Goal: Information Seeking & Learning: Understand process/instructions

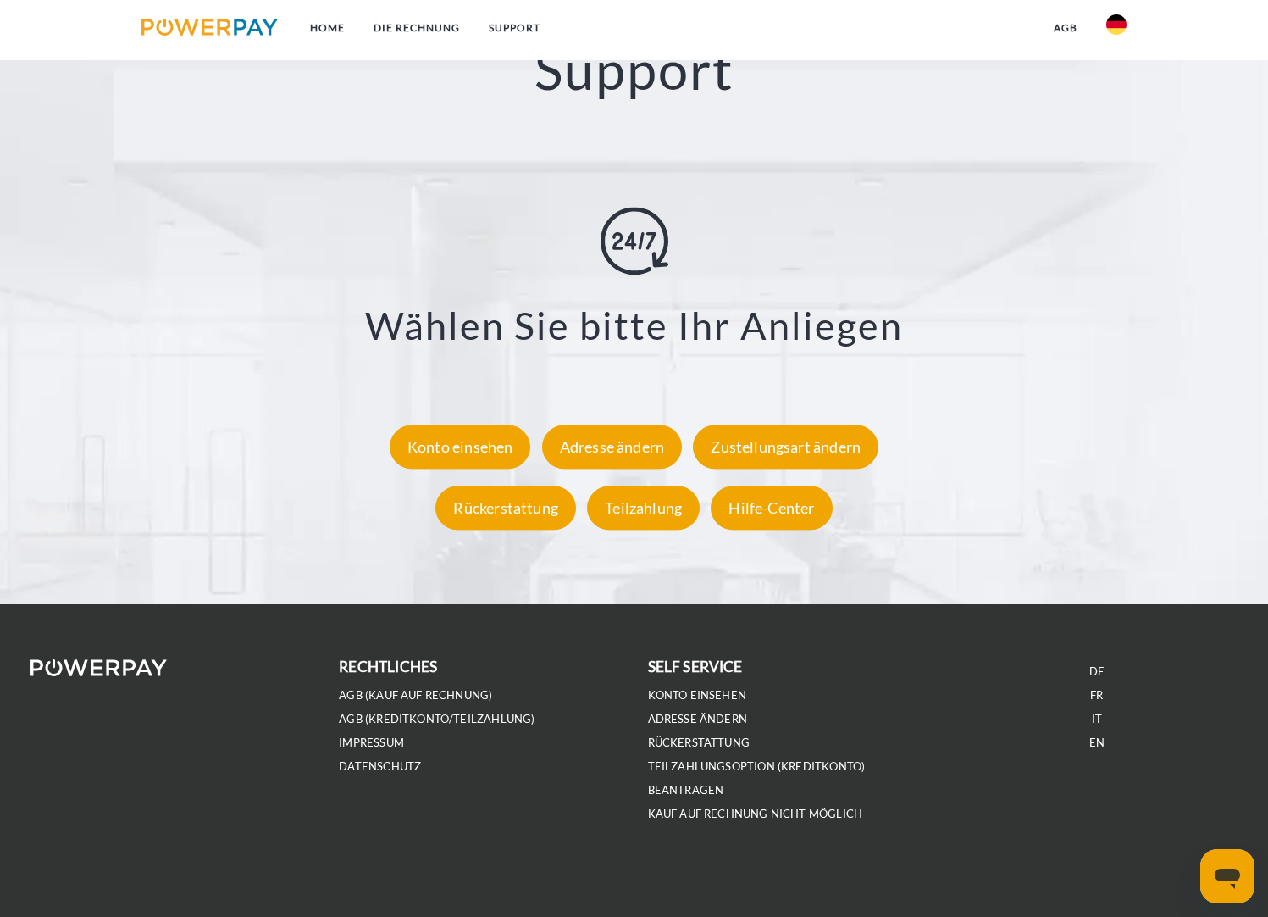
scroll to position [3009, 0]
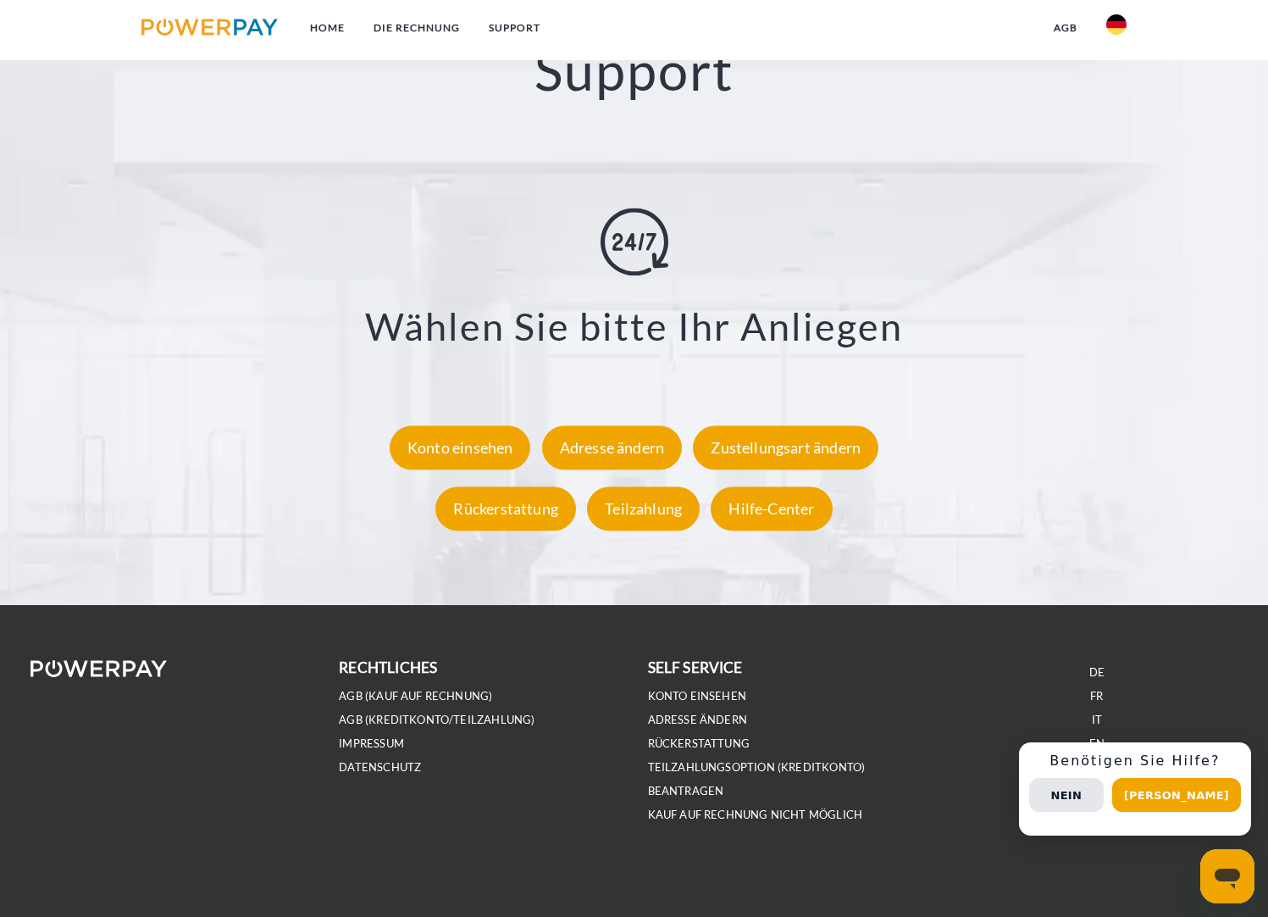
click at [596, 743] on li "IMPRESSUM" at bounding box center [479, 743] width 281 height 24
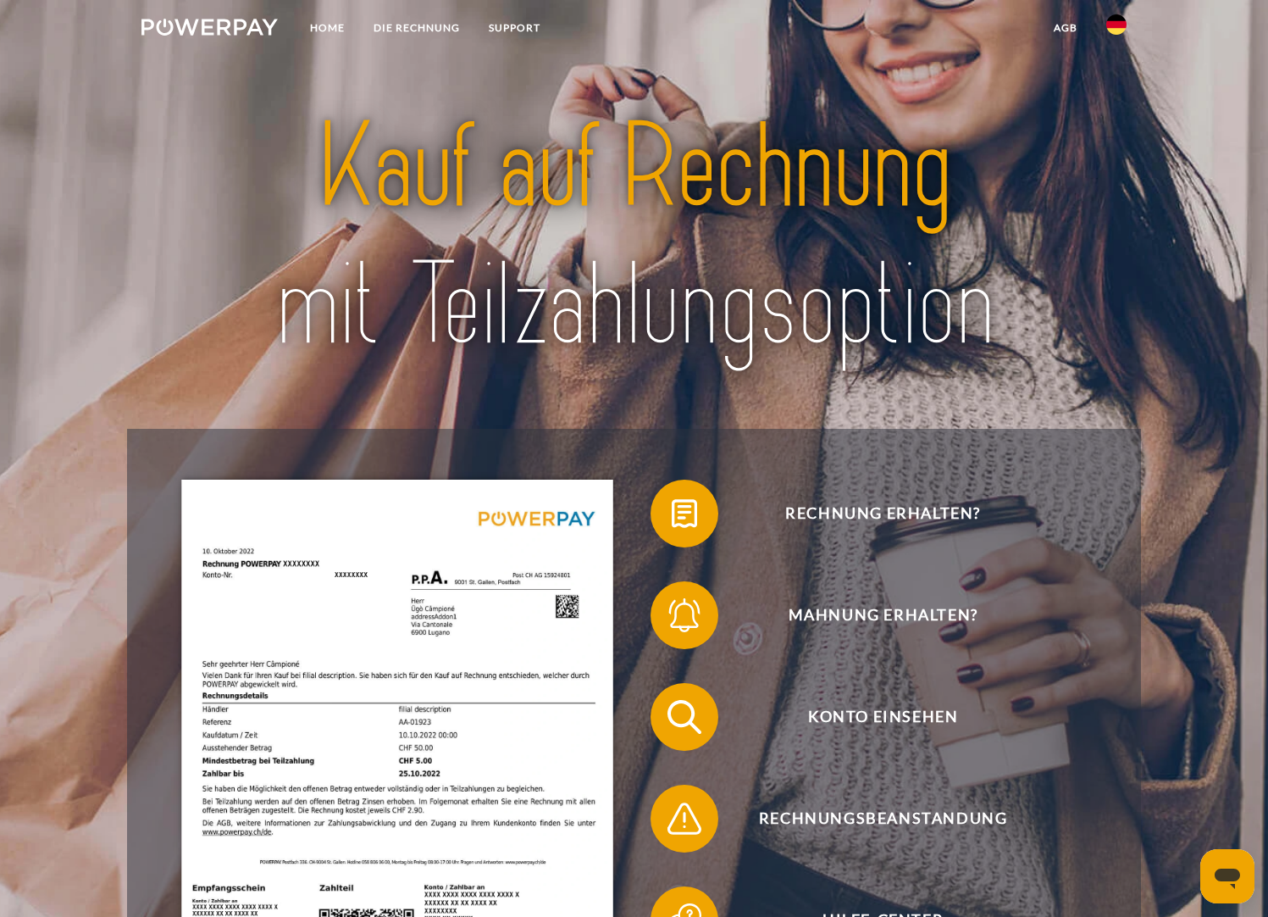
scroll to position [0, 0]
click at [534, 30] on link "SUPPORT" at bounding box center [514, 28] width 80 height 30
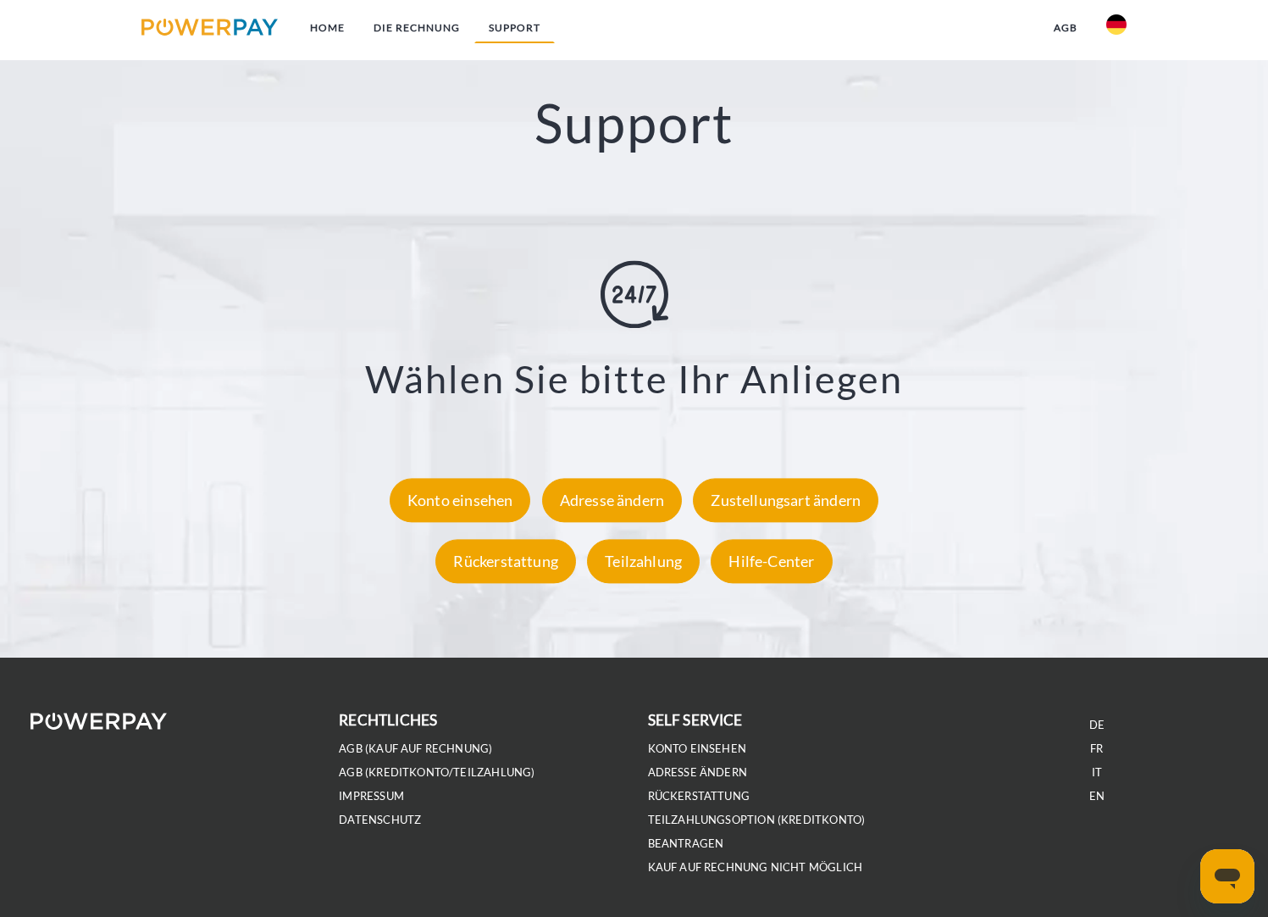
scroll to position [2960, 0]
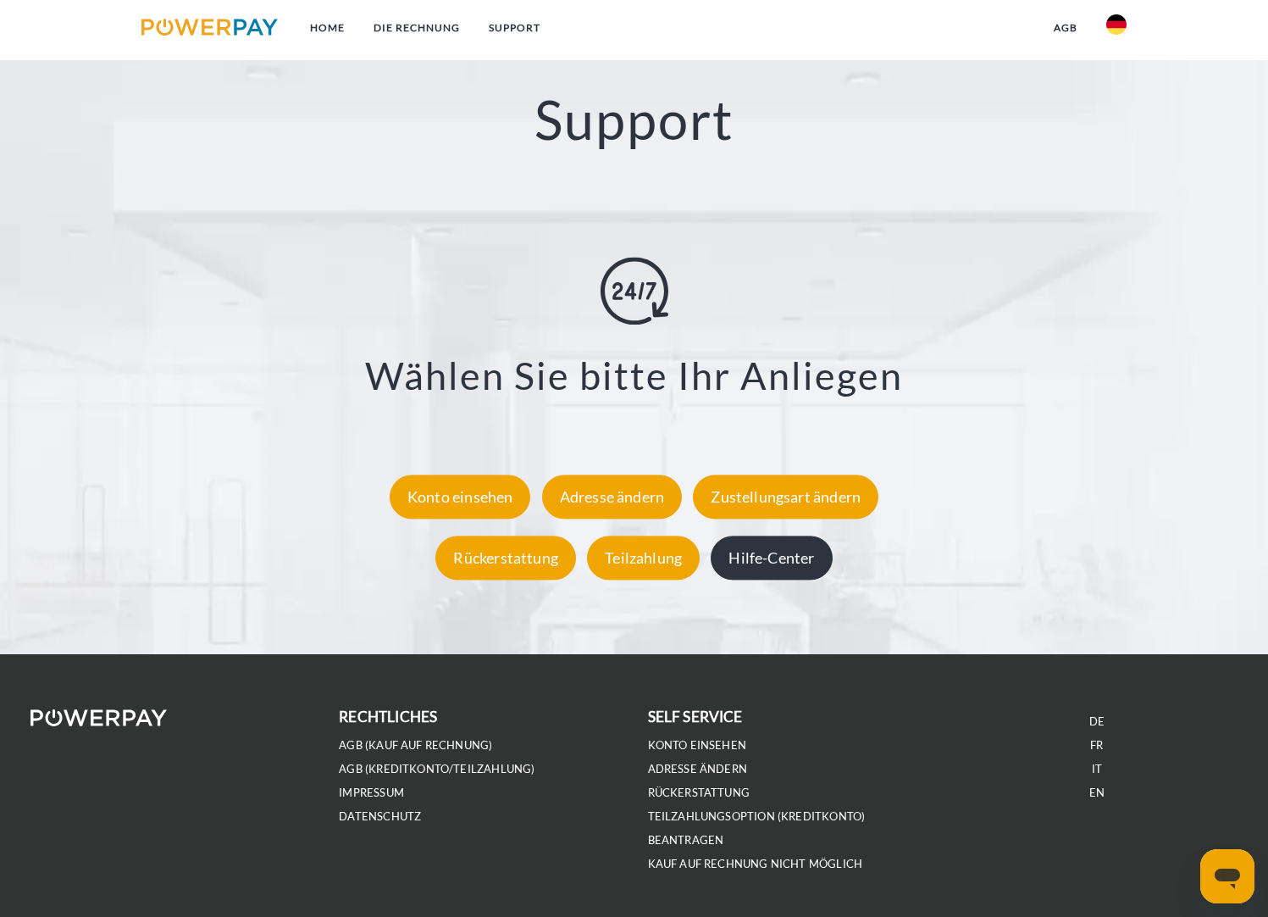
click at [783, 566] on div "Hilfe-Center" at bounding box center [771, 558] width 121 height 44
click at [585, 492] on div "Adresse ändern" at bounding box center [612, 497] width 141 height 44
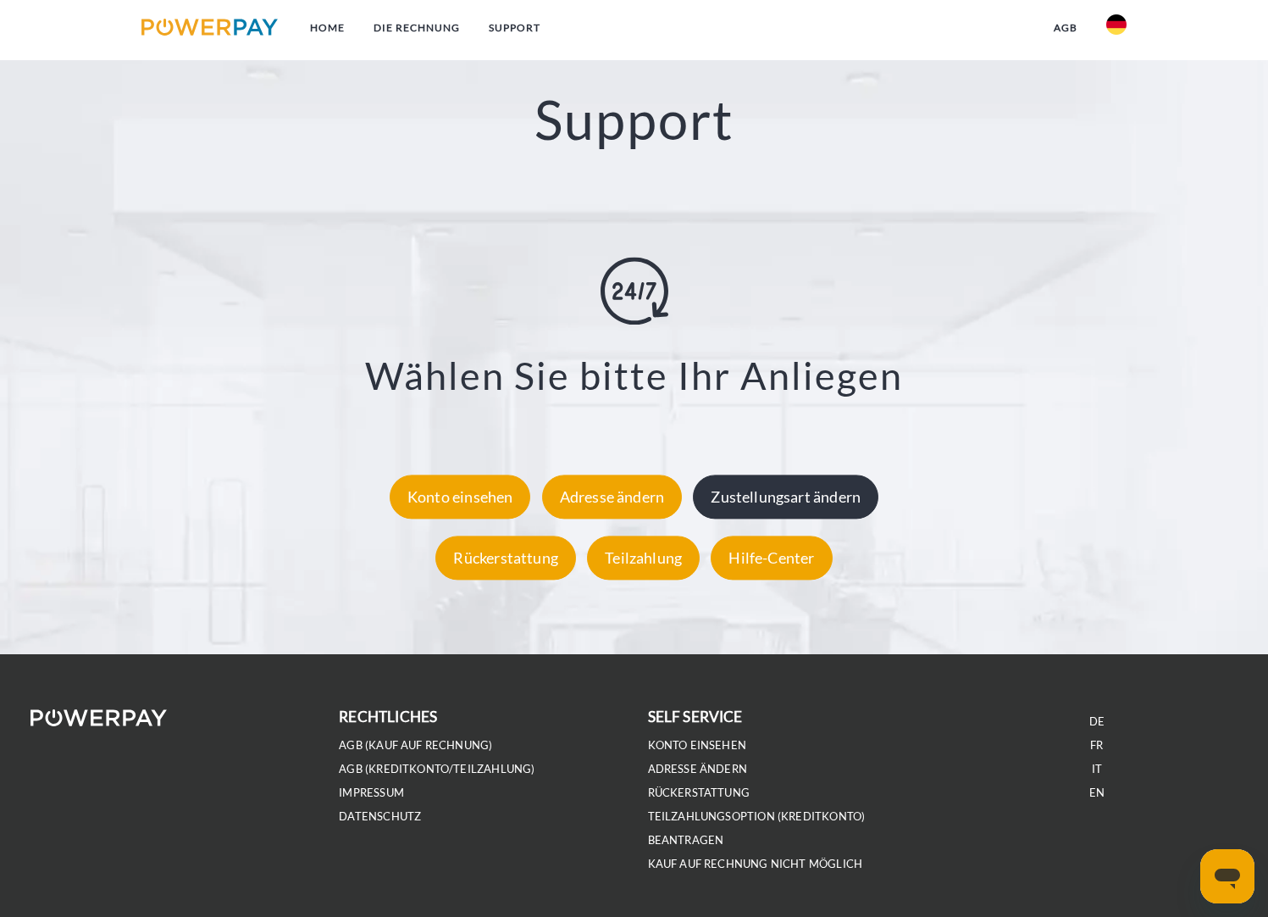
click at [740, 491] on div "Zustellungsart ändern" at bounding box center [786, 497] width 186 height 44
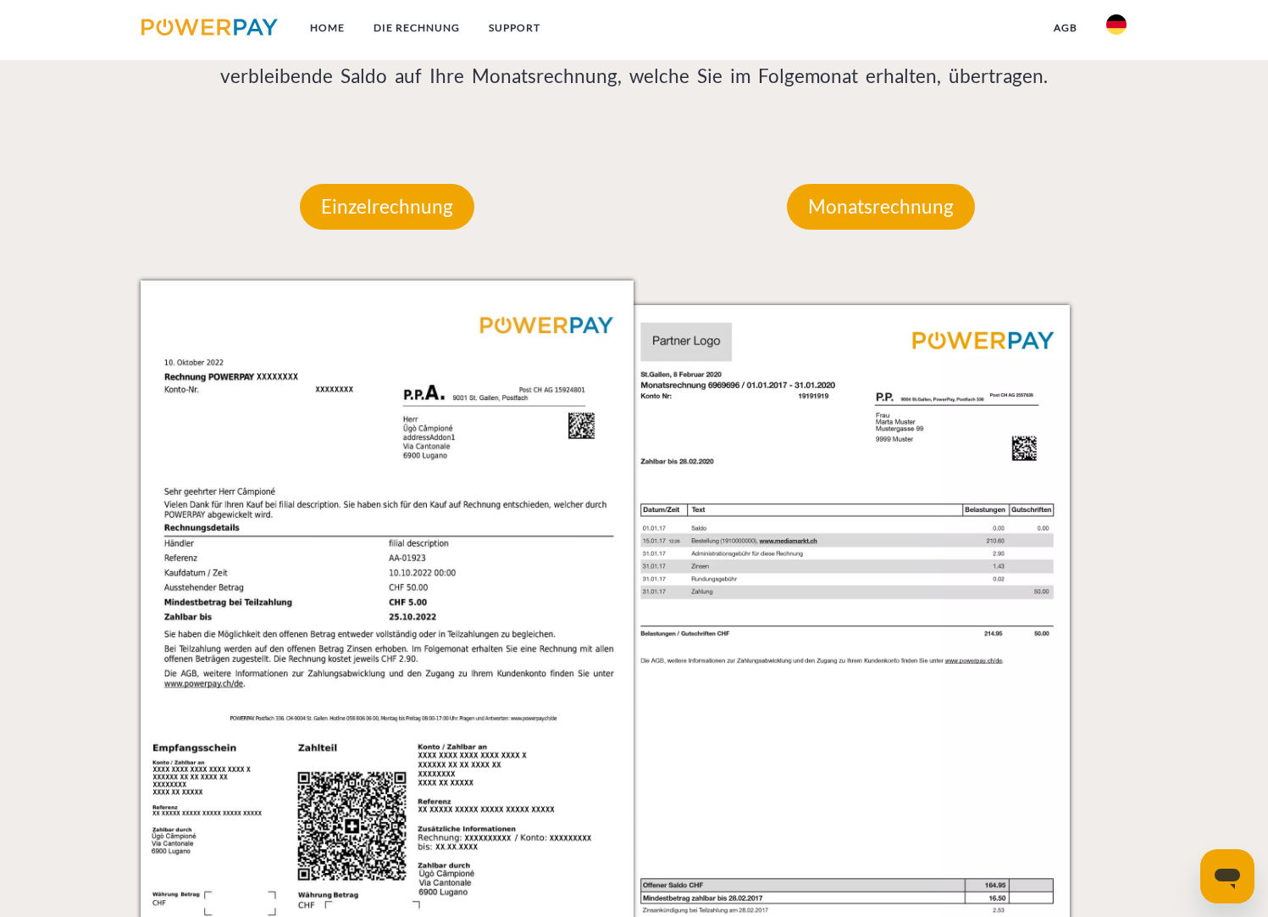
scroll to position [1497, 0]
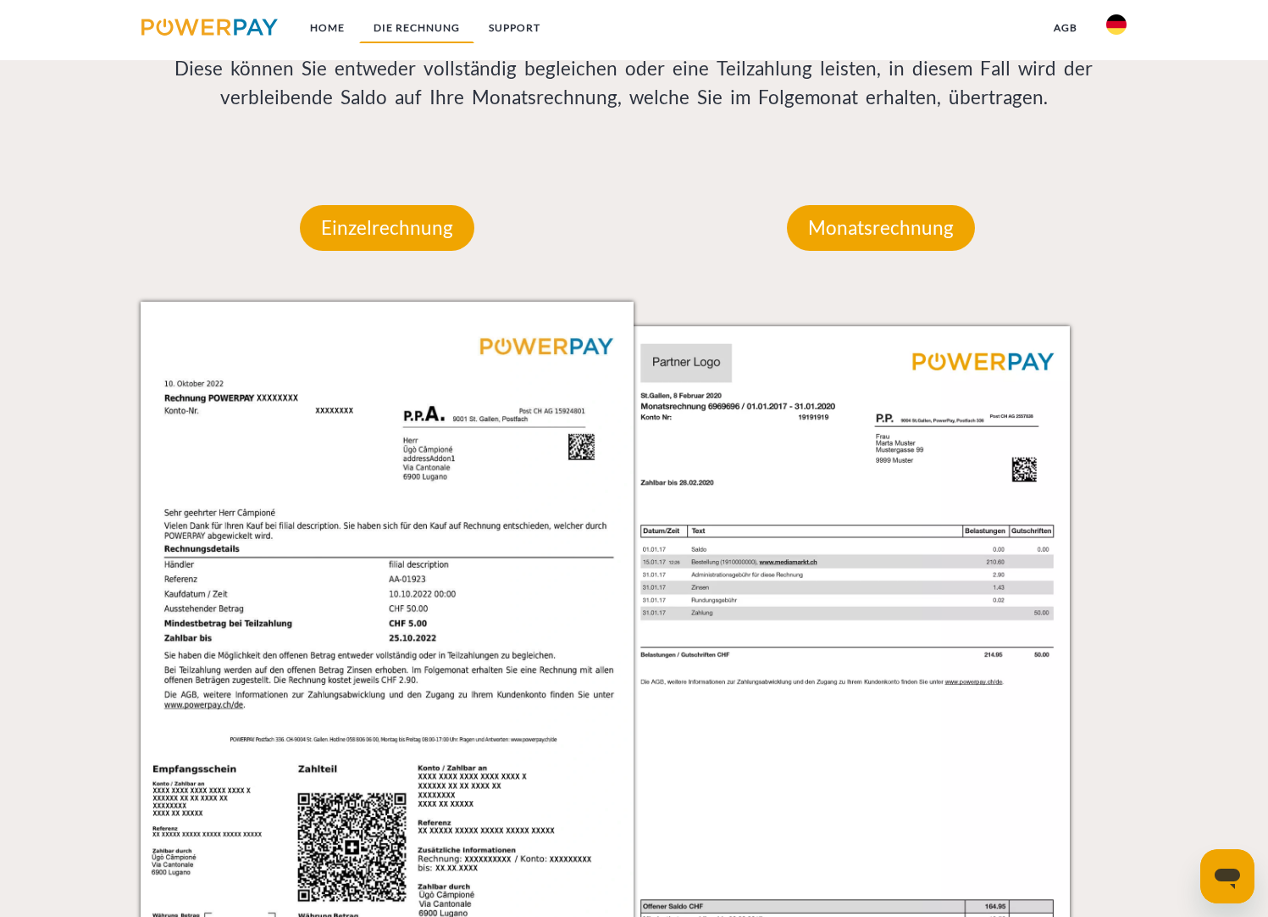
click at [424, 38] on link "DIE RECHNUNG" at bounding box center [416, 28] width 115 height 30
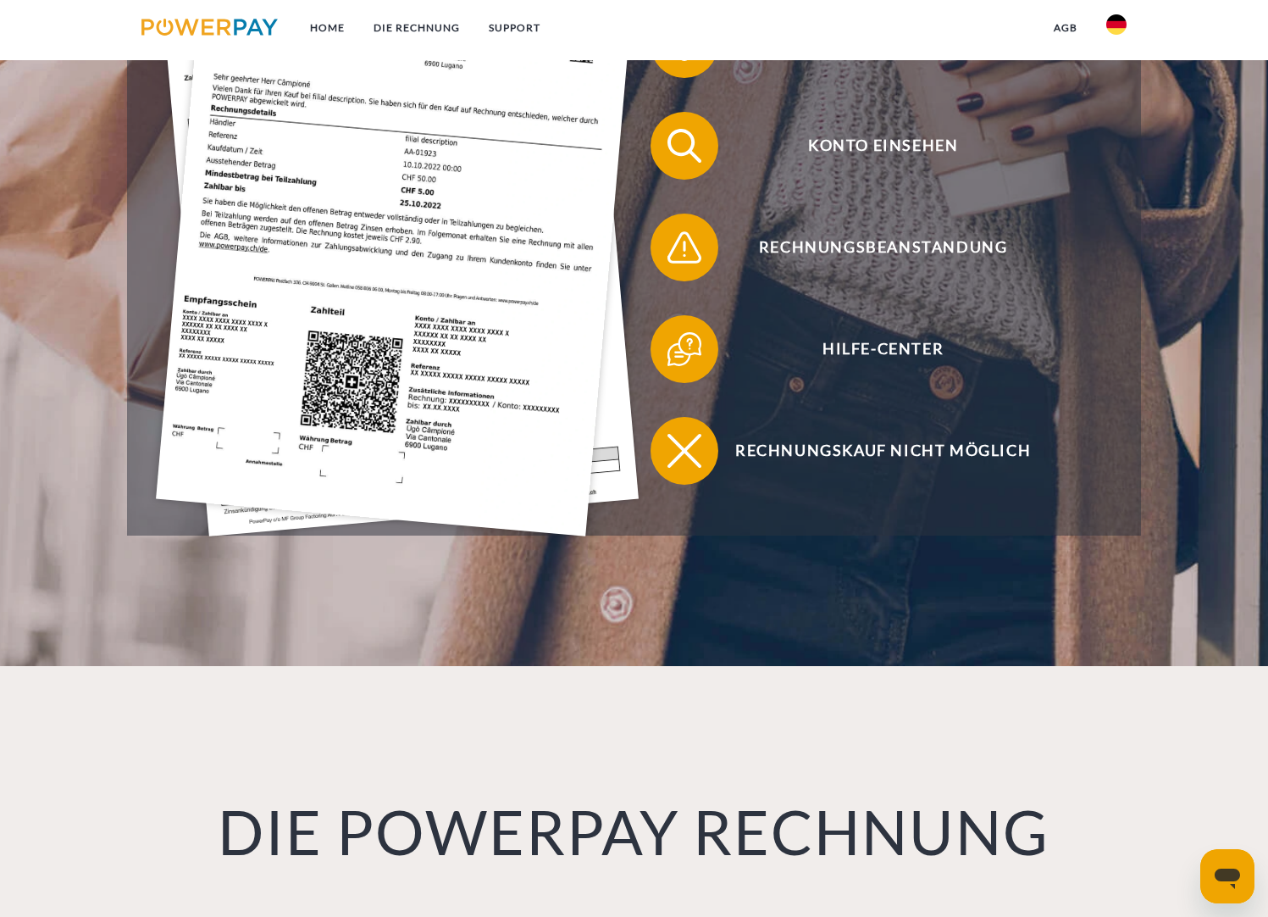
scroll to position [565, 0]
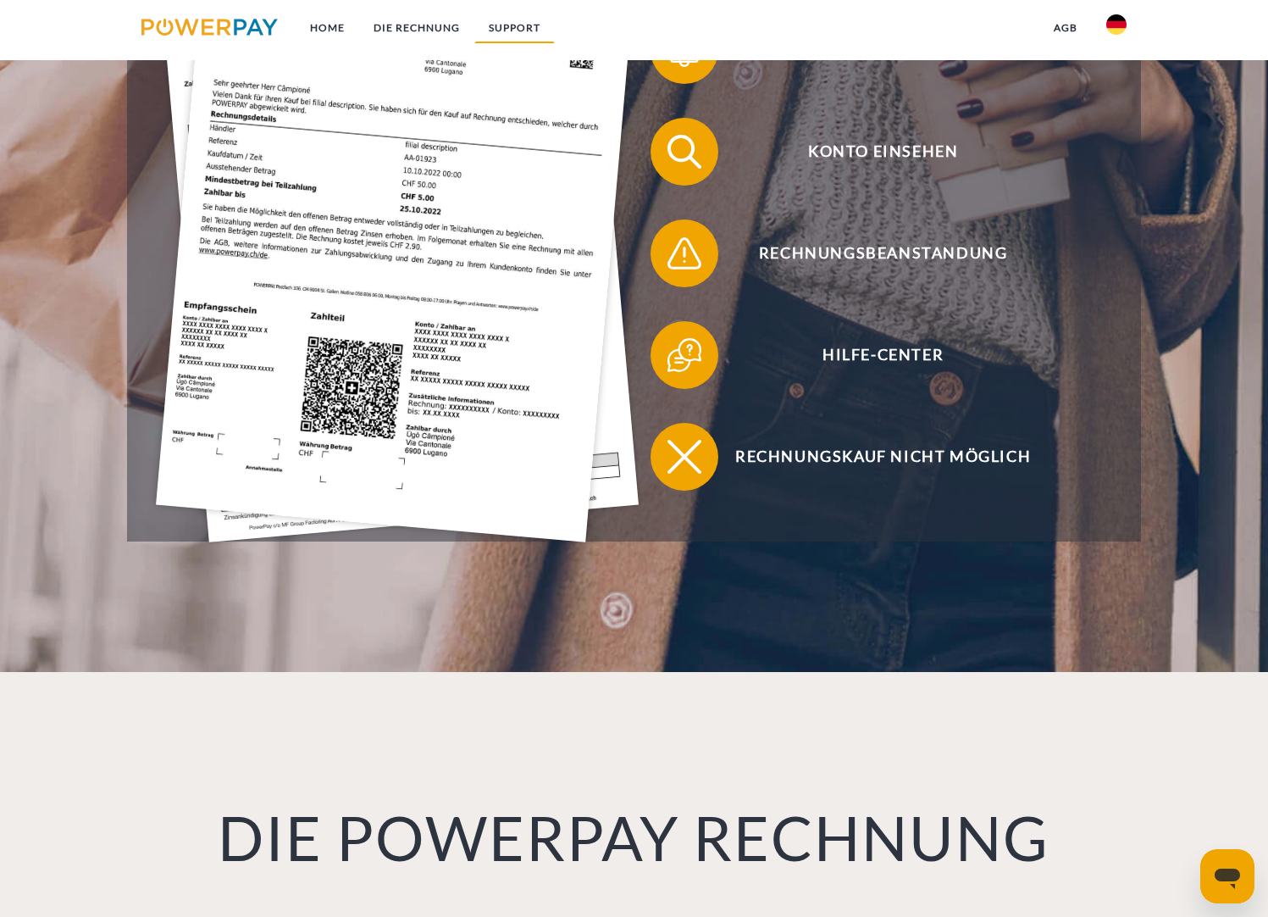
click at [529, 25] on link "SUPPORT" at bounding box center [514, 28] width 80 height 30
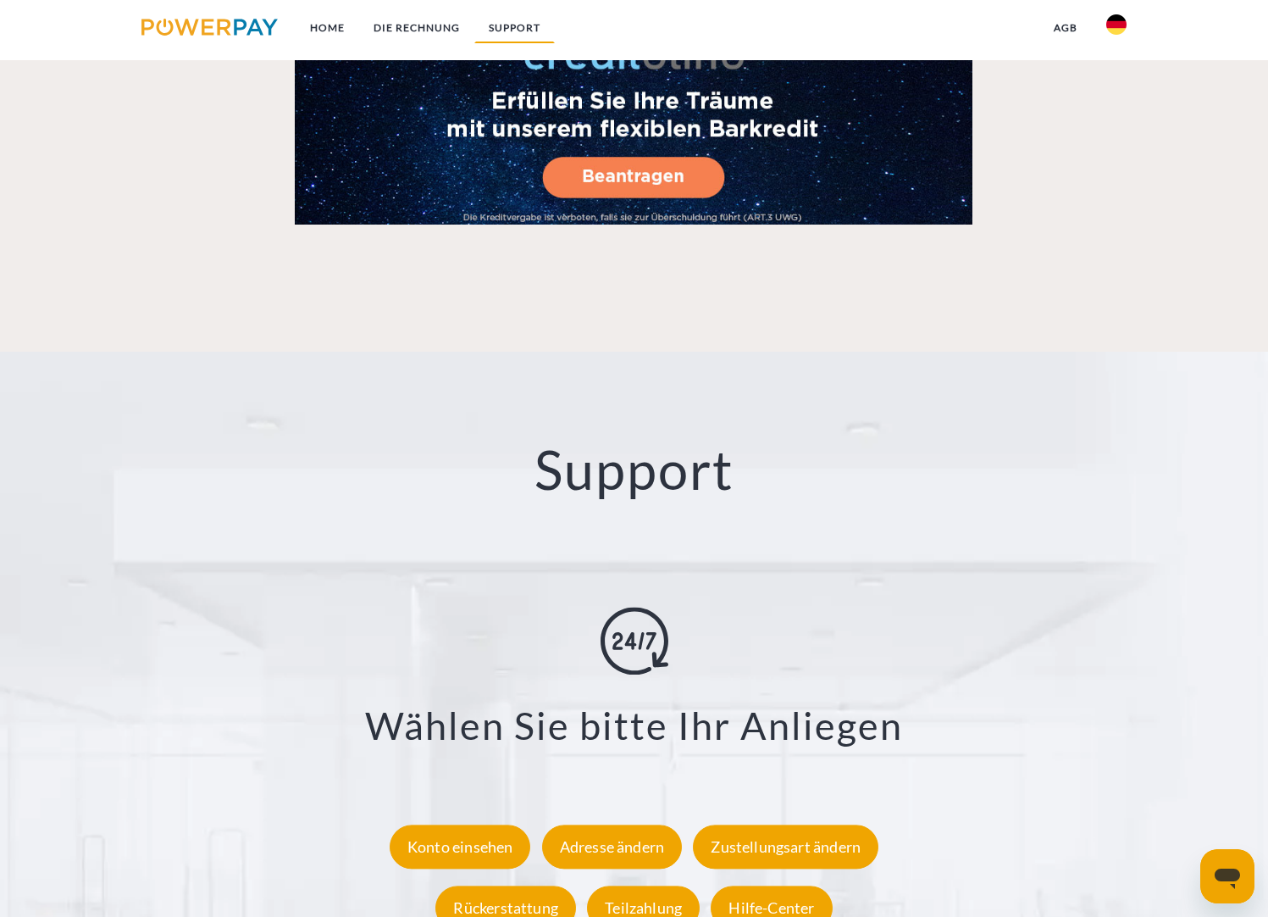
scroll to position [2960, 0]
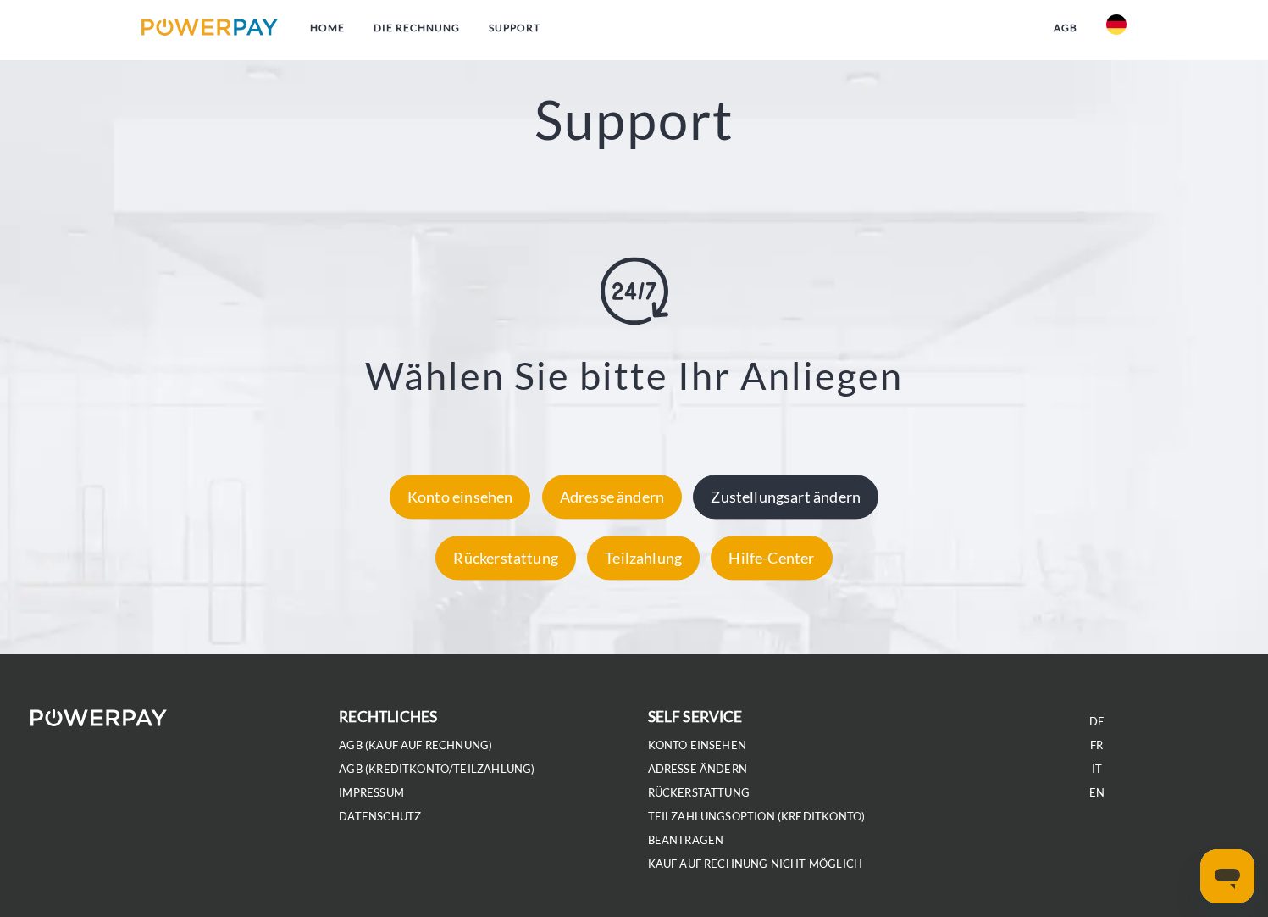
click at [726, 494] on div "Zustellungsart ändern" at bounding box center [786, 497] width 186 height 44
